Goal: Task Accomplishment & Management: Manage account settings

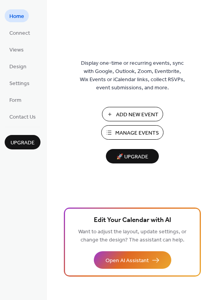
click at [120, 132] on span "Manage Events" at bounding box center [137, 133] width 44 height 8
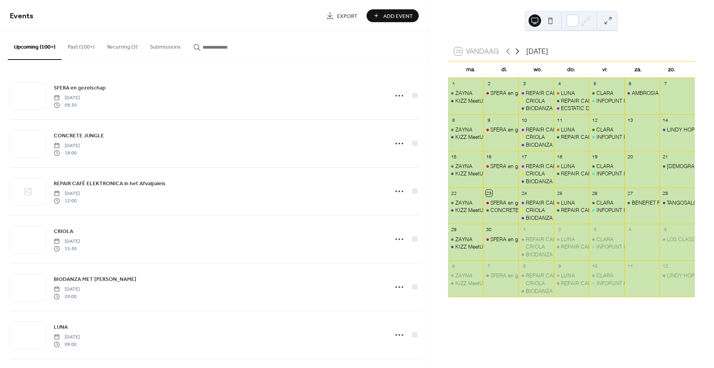
click at [518, 50] on icon at bounding box center [517, 51] width 9 height 9
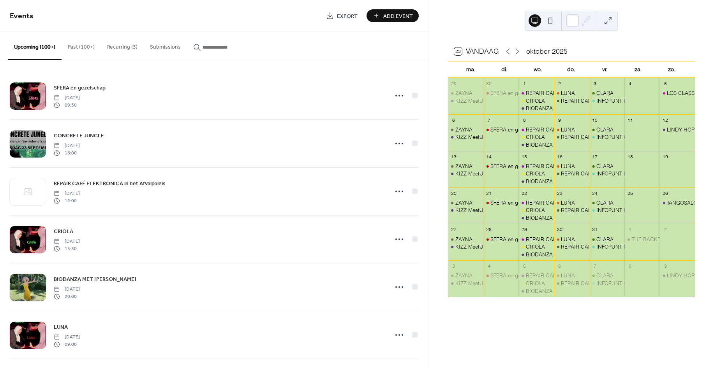
click at [659, 90] on div "LOS CLASSICOS" at bounding box center [676, 93] width 35 height 7
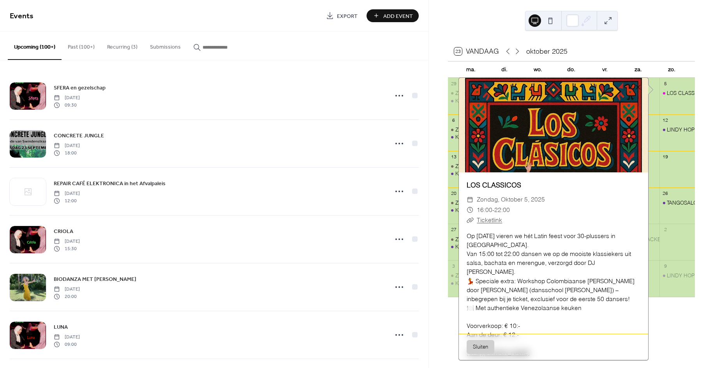
click at [536, 256] on div "Op [DATE] vieren we hét Latin feest voor 30-plussers in [GEOGRAPHIC_DATA]. Van …" at bounding box center [553, 295] width 189 height 126
click at [489, 181] on link "LOS CLASSICOS" at bounding box center [494, 185] width 55 height 8
click at [508, 241] on div "Op [DATE] vieren we hét Latin feest voor 30-plussers in [GEOGRAPHIC_DATA]. Van …" at bounding box center [553, 295] width 189 height 126
click at [500, 209] on span "22:00" at bounding box center [502, 210] width 16 height 10
click at [482, 205] on span "16:00" at bounding box center [485, 210] width 16 height 10
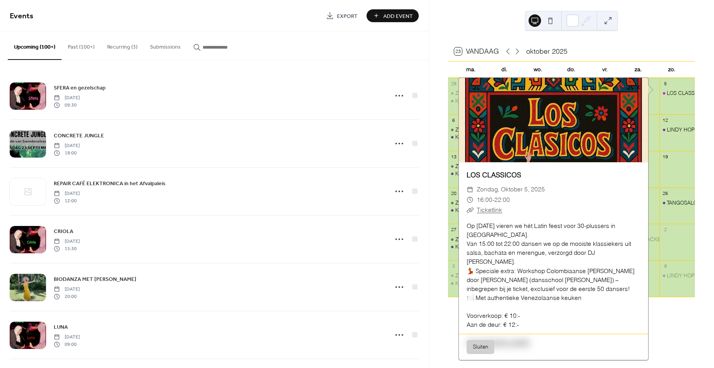
scroll to position [21, 0]
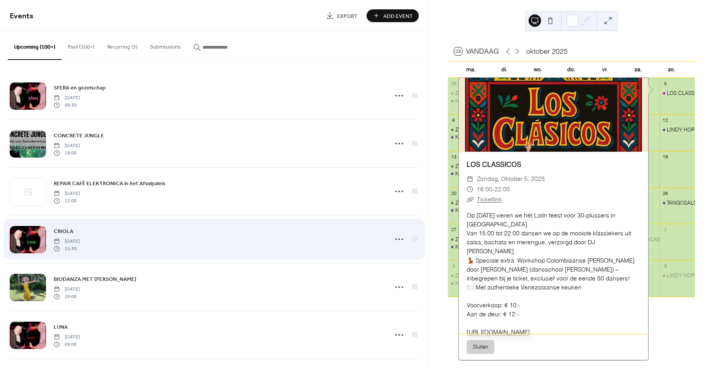
click at [221, 222] on div "CRIOLA [DATE] 15:30" at bounding box center [214, 240] width 409 height 48
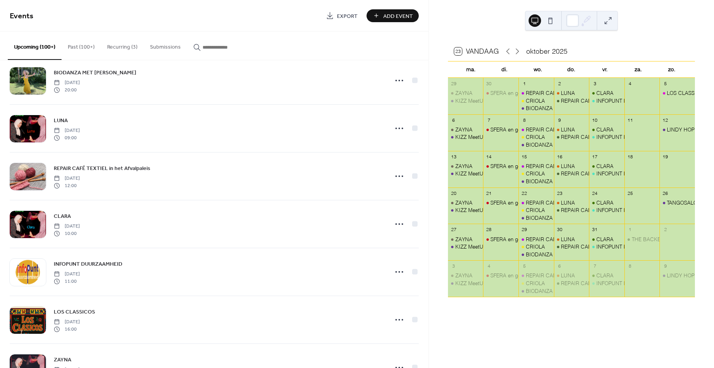
scroll to position [987, 0]
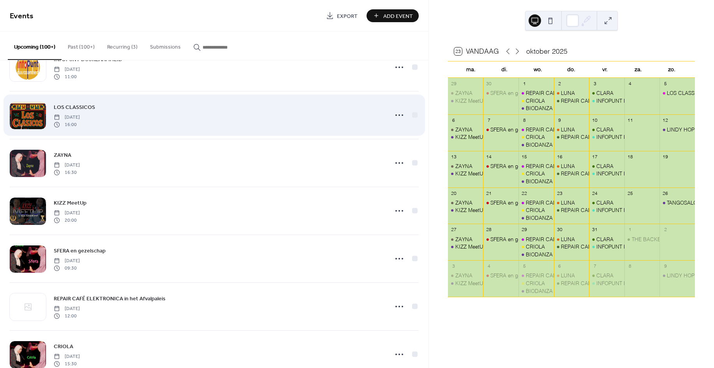
click at [82, 106] on span "LOS CLASSICOS" at bounding box center [74, 108] width 41 height 8
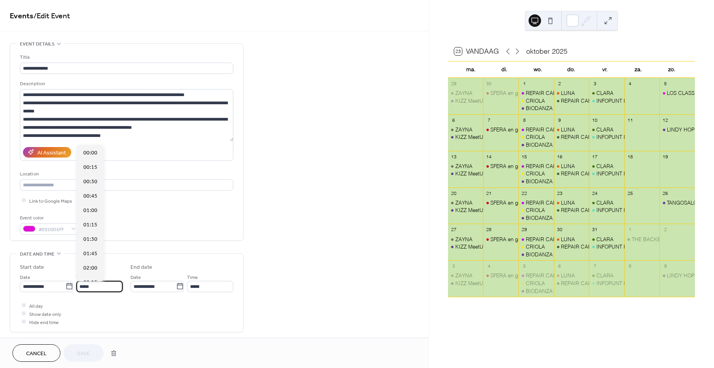
click at [85, 282] on input "*****" at bounding box center [99, 286] width 46 height 11
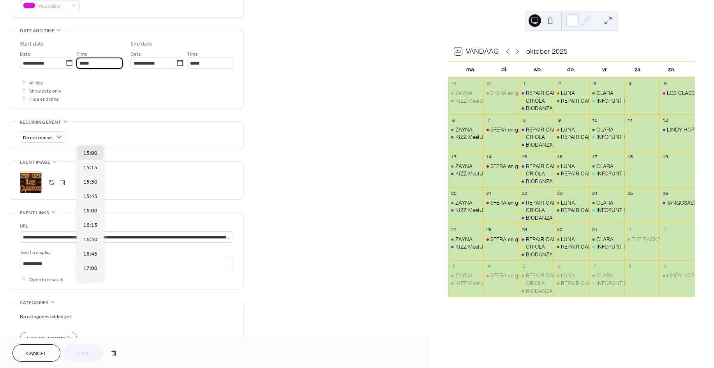
scroll to position [275, 0]
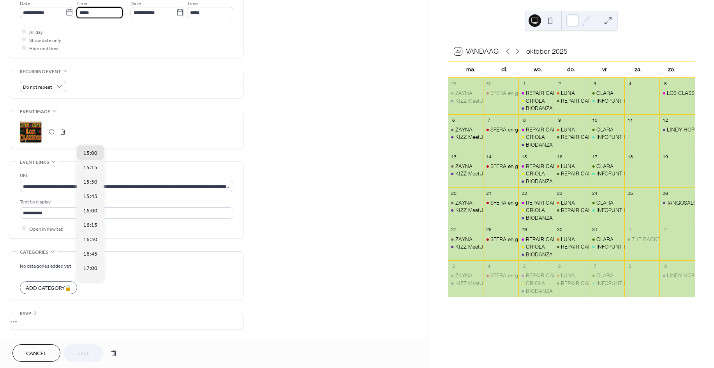
type input "*****"
click at [324, 125] on div "**********" at bounding box center [214, 53] width 428 height 569
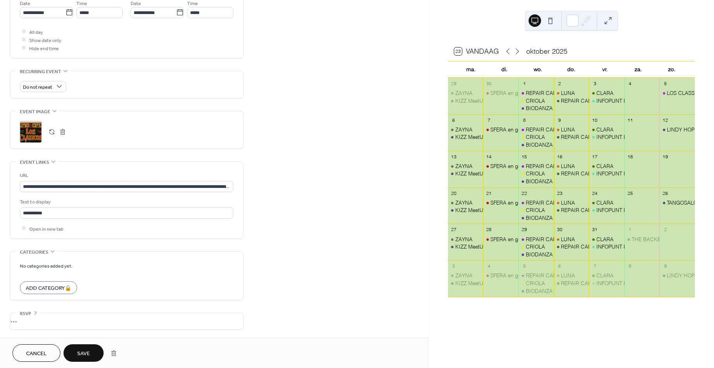
click at [86, 351] on span "Save" at bounding box center [83, 354] width 13 height 8
